Goal: Task Accomplishment & Management: Complete application form

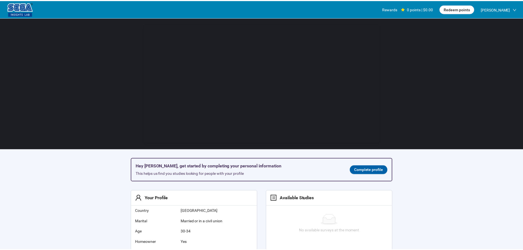
scroll to position [0, 0]
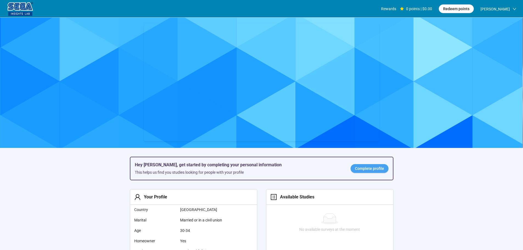
click at [367, 171] on span "Complete profile" at bounding box center [369, 168] width 29 height 6
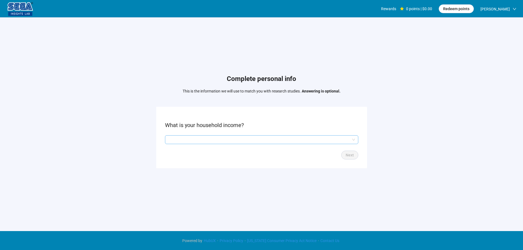
click at [204, 140] on input "search" at bounding box center [261, 140] width 187 height 8
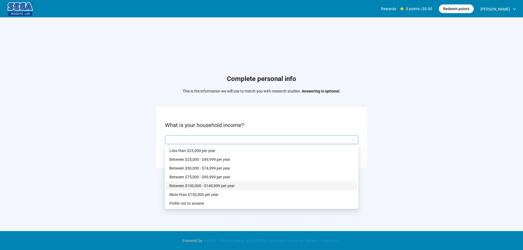
click at [212, 182] on div "Between $100,000 - $149,999 per year" at bounding box center [261, 185] width 191 height 9
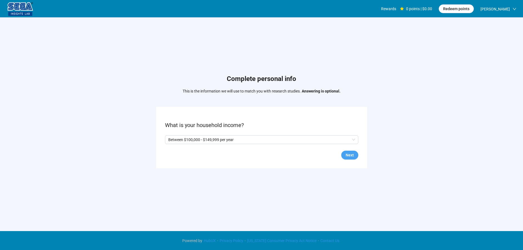
click at [353, 154] on span "Next" at bounding box center [349, 155] width 8 height 6
click at [175, 142] on p "Yes" at bounding box center [173, 140] width 6 height 6
click at [351, 153] on button "Next" at bounding box center [349, 155] width 17 height 9
click at [187, 141] on input "search" at bounding box center [261, 140] width 187 height 8
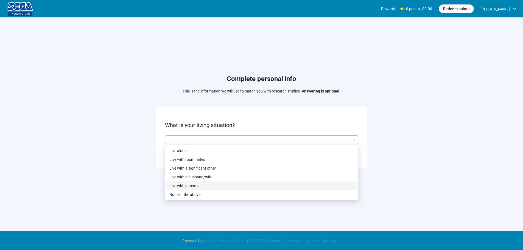
click at [206, 178] on p "Live with a husband/wife" at bounding box center [261, 177] width 184 height 6
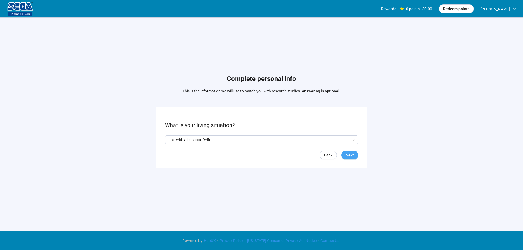
click at [350, 154] on span "Next" at bounding box center [349, 155] width 8 height 6
click at [187, 142] on input "search" at bounding box center [261, 140] width 187 height 8
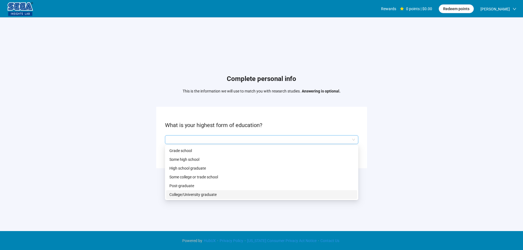
click at [195, 193] on p "College/University graduate" at bounding box center [261, 195] width 184 height 6
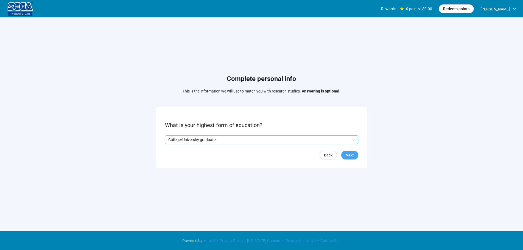
click at [345, 156] on button "Next" at bounding box center [349, 155] width 17 height 9
drag, startPoint x: 193, startPoint y: 138, endPoint x: 192, endPoint y: 141, distance: 3.7
click at [193, 138] on input "search" at bounding box center [261, 140] width 187 height 8
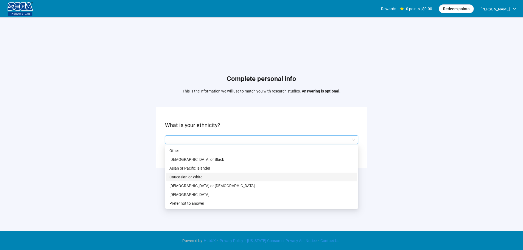
click at [197, 177] on p "Caucasian or White" at bounding box center [261, 177] width 184 height 6
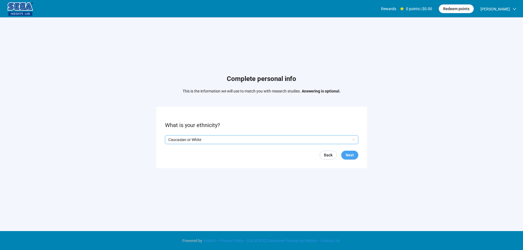
click at [353, 153] on button "Next" at bounding box center [349, 155] width 17 height 9
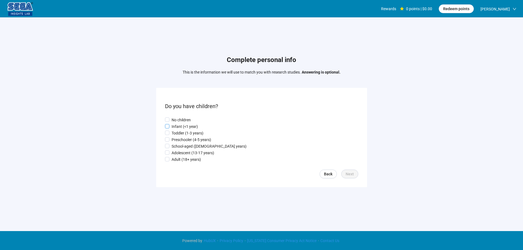
click at [182, 125] on p "Infant (<1 year)" at bounding box center [185, 126] width 26 height 6
click at [184, 134] on p "Toddler (1-3 years)" at bounding box center [188, 133] width 32 height 6
click at [353, 174] on span "Next" at bounding box center [349, 174] width 8 height 6
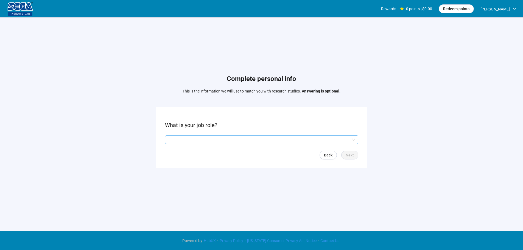
click at [189, 137] on input "search" at bounding box center [261, 140] width 187 height 8
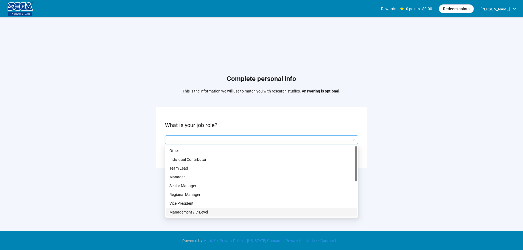
click at [198, 209] on p "Management / C-Level" at bounding box center [261, 212] width 184 height 6
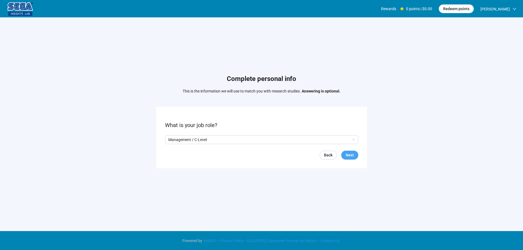
click at [350, 153] on span "Next" at bounding box center [349, 155] width 8 height 6
click at [189, 141] on input "search" at bounding box center [261, 140] width 187 height 8
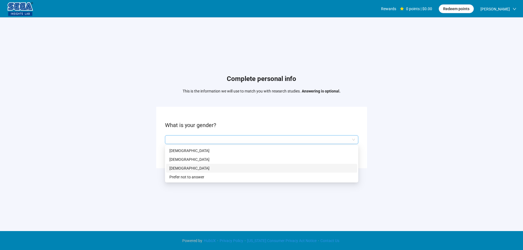
click at [189, 158] on p "[DEMOGRAPHIC_DATA]" at bounding box center [261, 159] width 184 height 6
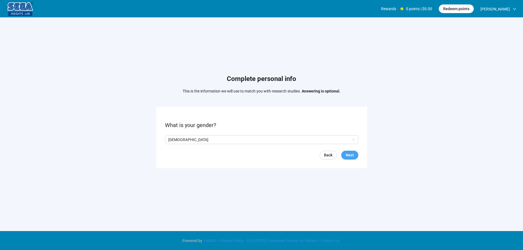
click at [350, 156] on span "Next" at bounding box center [349, 155] width 8 height 6
click at [182, 137] on input at bounding box center [177, 140] width 24 height 8
type input "**"
click at [354, 157] on button "Next" at bounding box center [349, 155] width 17 height 9
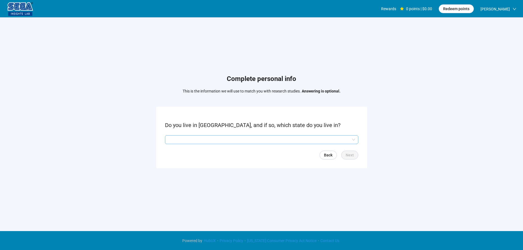
click at [204, 136] on input "search" at bounding box center [261, 140] width 187 height 8
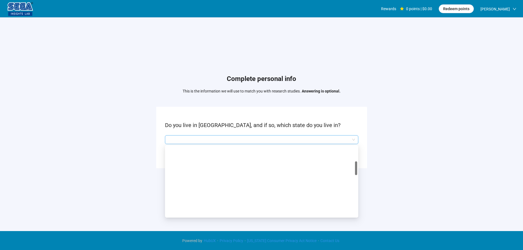
scroll to position [82, 0]
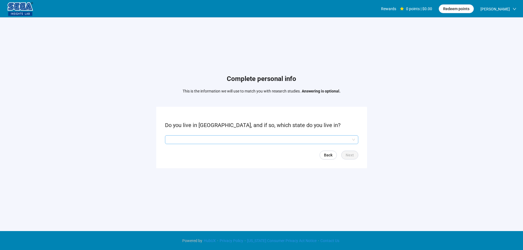
click at [204, 139] on input "search" at bounding box center [261, 140] width 187 height 8
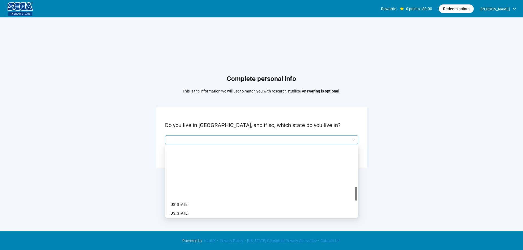
scroll to position [247, 0]
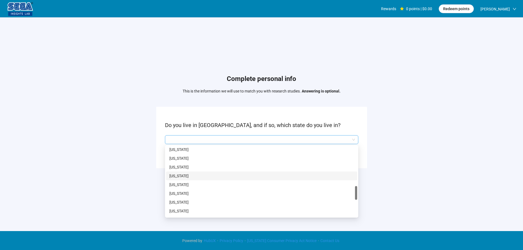
click at [186, 167] on p "[US_STATE]" at bounding box center [261, 167] width 184 height 6
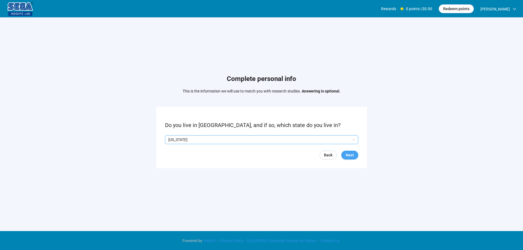
click at [350, 153] on span "Next" at bounding box center [349, 155] width 8 height 6
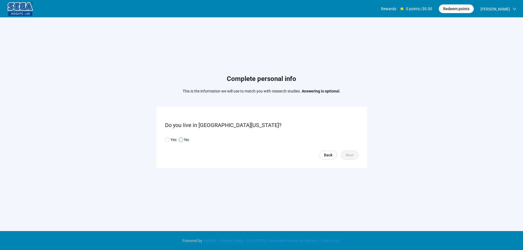
click at [187, 140] on p "No" at bounding box center [186, 140] width 5 height 6
click at [350, 155] on span "Next" at bounding box center [349, 155] width 8 height 6
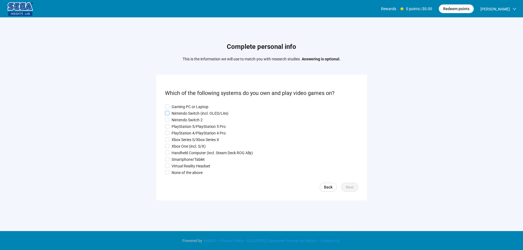
drag, startPoint x: 182, startPoint y: 103, endPoint x: 181, endPoint y: 112, distance: 8.6
click at [182, 104] on p "Gaming PC or Laptop" at bounding box center [190, 107] width 37 height 6
drag, startPoint x: 181, startPoint y: 113, endPoint x: 181, endPoint y: 117, distance: 4.1
click at [181, 114] on p "Nintendo Switch (incl. OLED/Lite)" at bounding box center [200, 113] width 57 height 6
click at [182, 122] on p "Nintendo Switch 2" at bounding box center [187, 120] width 31 height 6
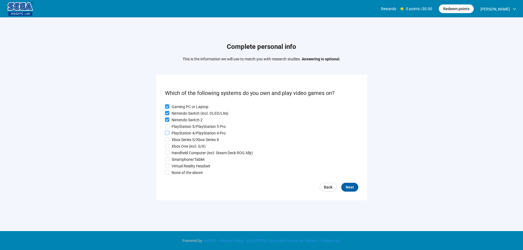
drag, startPoint x: 181, startPoint y: 128, endPoint x: 181, endPoint y: 135, distance: 6.6
click at [181, 129] on p "PlayStation 5/PlayStation 5 Pro" at bounding box center [199, 126] width 54 height 6
click at [181, 137] on div "Gaming PC or Laptop Nintendo Switch (incl. OLED/Lite) Nintendo Switch 2 PlaySta…" at bounding box center [261, 140] width 193 height 72
click at [182, 149] on p "Xbox One (incl. S/X)" at bounding box center [189, 146] width 34 height 6
click at [181, 157] on div "Gaming PC or Laptop Nintendo Switch (incl. OLED/Lite) Nintendo Switch 2 PlaySta…" at bounding box center [261, 140] width 193 height 72
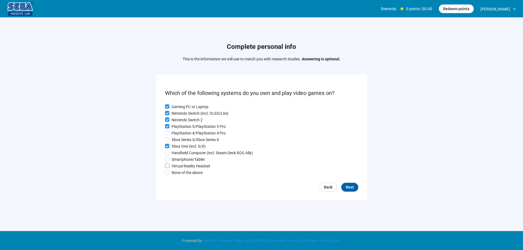
click at [179, 167] on p "Virtual Reality Headset" at bounding box center [191, 166] width 39 height 6
click at [180, 143] on label "Xbox One (incl. S/X)" at bounding box center [261, 146] width 193 height 6
click at [182, 134] on p "PlayStation 4/PlayStation 4 Pro" at bounding box center [199, 133] width 54 height 6
click at [182, 141] on p "Xbox Series S/Xbox Series X" at bounding box center [195, 140] width 47 height 6
click at [181, 145] on p "Xbox One (incl. S/X)" at bounding box center [189, 146] width 34 height 6
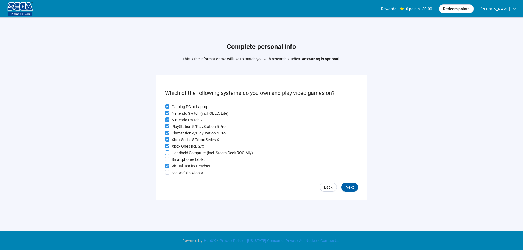
click at [178, 153] on p "Handheld Computer (incl. Steam Deck ROG Ally)" at bounding box center [212, 153] width 81 height 6
click at [178, 157] on label "Smartphone/Tablet" at bounding box center [261, 159] width 193 height 6
click at [349, 186] on span "Next" at bounding box center [349, 187] width 8 height 6
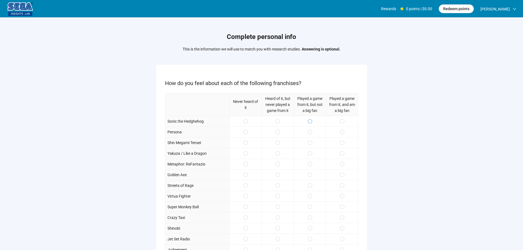
click at [308, 120] on span at bounding box center [310, 121] width 4 height 4
click at [311, 134] on label at bounding box center [310, 132] width 4 height 6
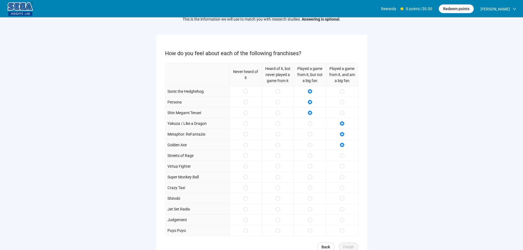
scroll to position [80, 0]
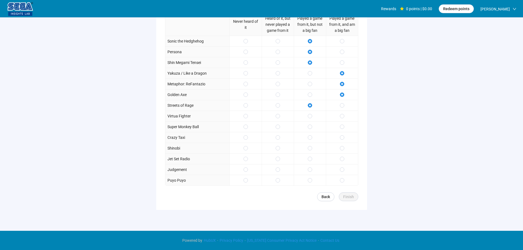
click at [311, 120] on div at bounding box center [310, 116] width 32 height 11
click at [344, 115] on div at bounding box center [342, 116] width 32 height 11
click at [340, 160] on span at bounding box center [342, 159] width 4 height 4
click at [341, 168] on span at bounding box center [342, 169] width 4 height 4
click at [342, 184] on div at bounding box center [342, 180] width 32 height 11
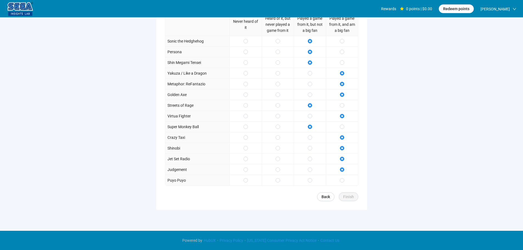
click at [344, 180] on span at bounding box center [342, 180] width 4 height 4
click at [351, 198] on span "Finish" at bounding box center [348, 197] width 11 height 6
